Goal: Task Accomplishment & Management: Use online tool/utility

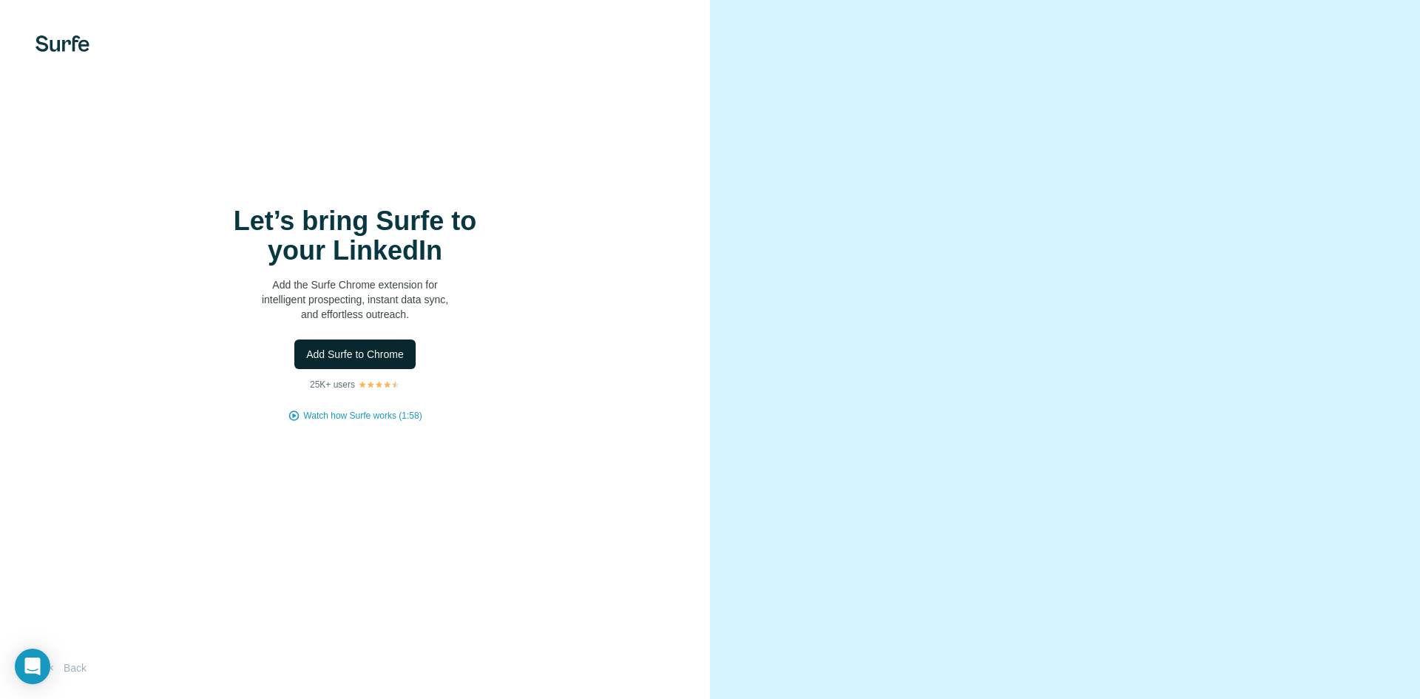
click at [366, 355] on span "Add Surfe to Chrome" at bounding box center [355, 354] width 98 height 15
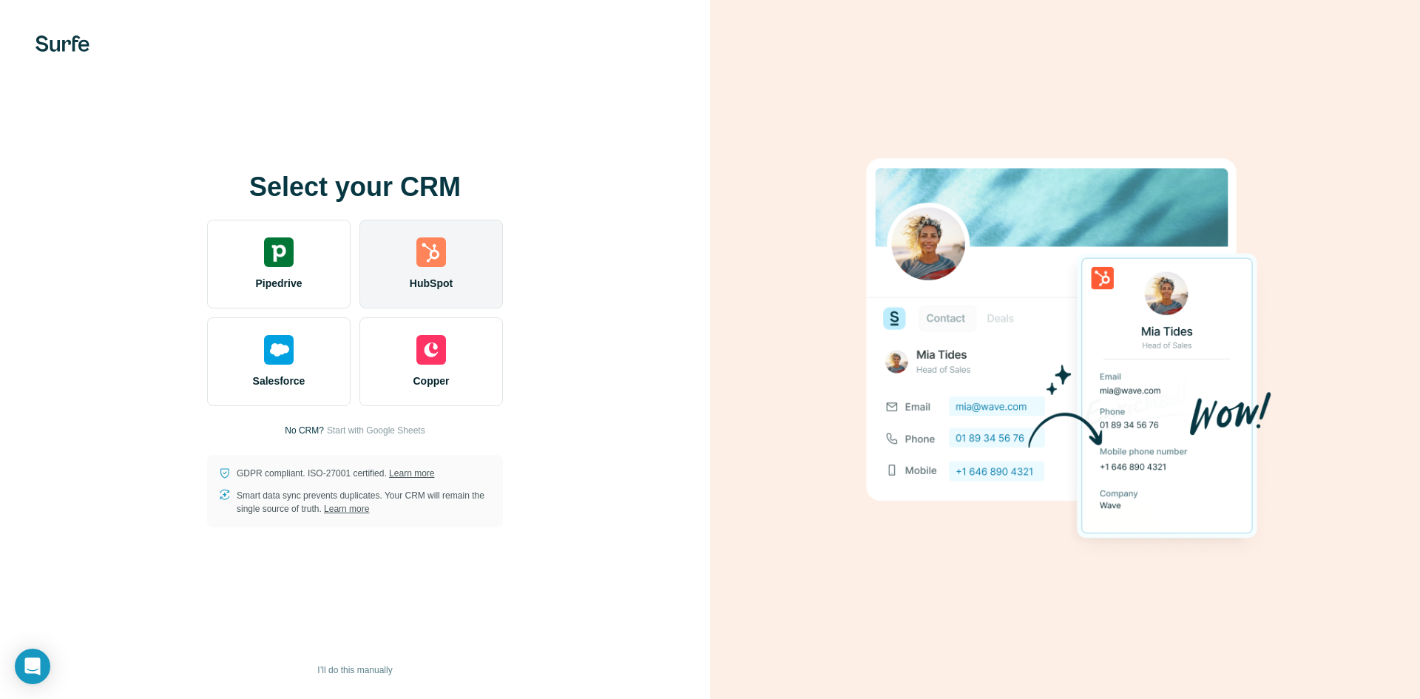
click at [419, 249] on img at bounding box center [432, 252] width 30 height 30
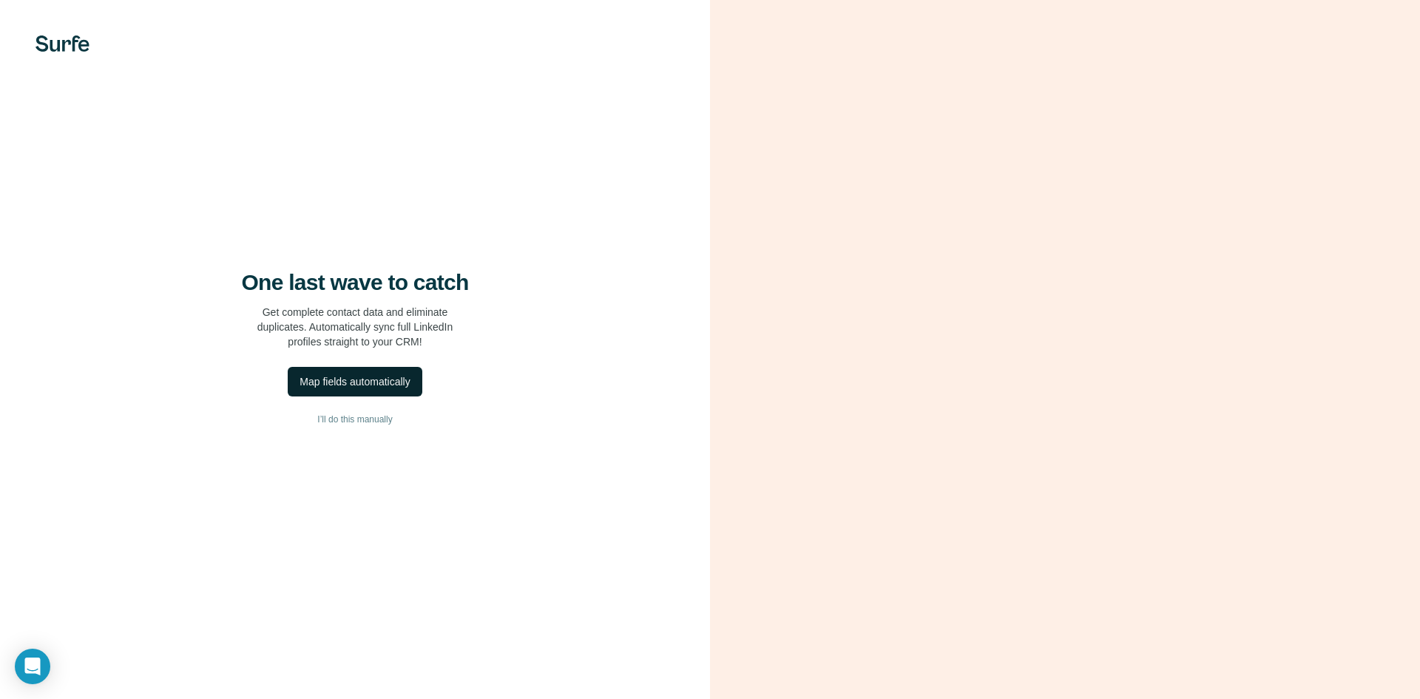
click at [328, 381] on div "Map fields automatically" at bounding box center [355, 381] width 110 height 15
